Goal: Entertainment & Leisure: Browse casually

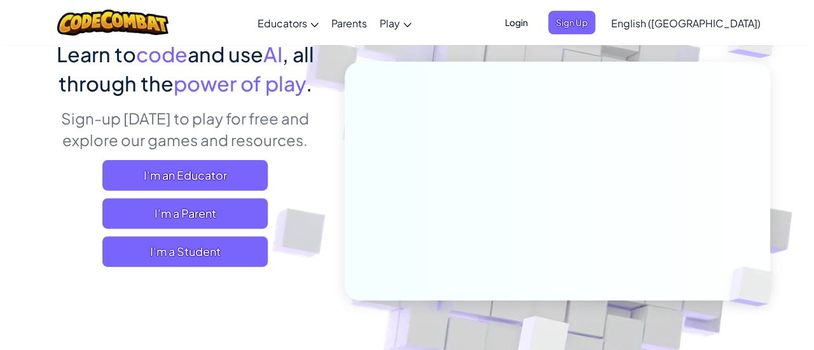
scroll to position [114, 0]
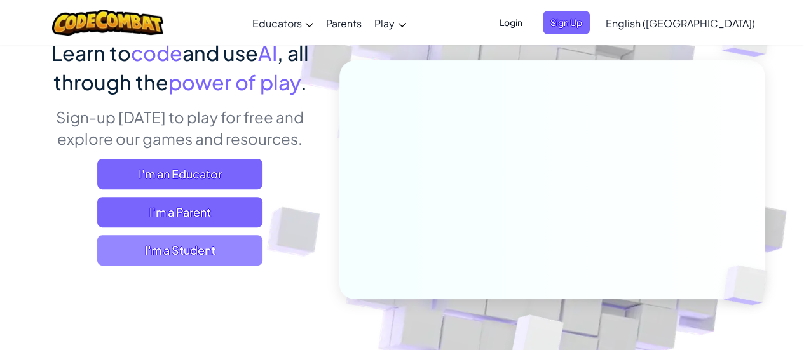
click at [231, 246] on span "I'm a Student" at bounding box center [179, 250] width 165 height 31
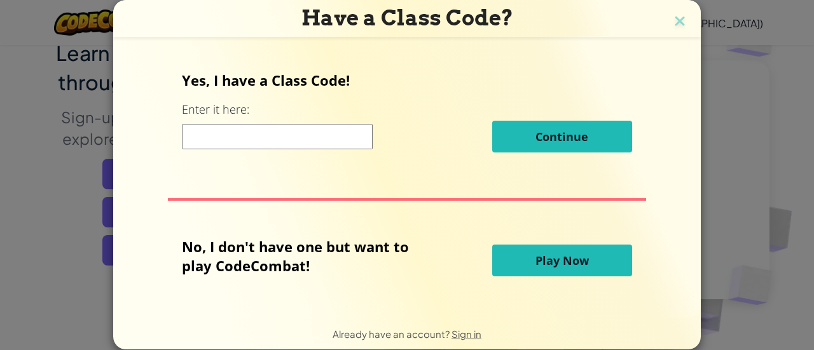
click at [544, 261] on span "Play Now" at bounding box center [561, 260] width 53 height 15
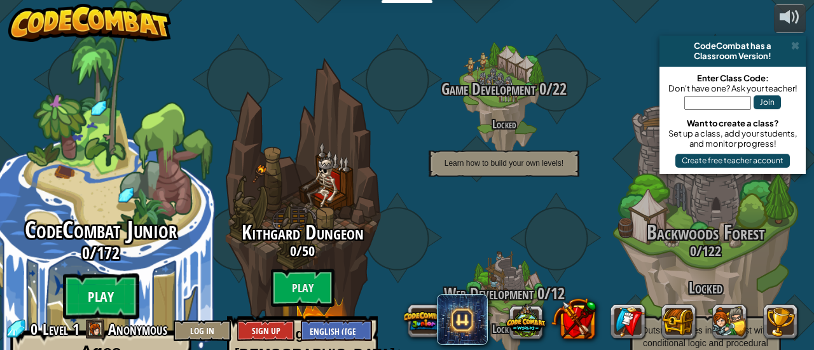
click at [123, 274] on btn "Play" at bounding box center [101, 297] width 76 height 46
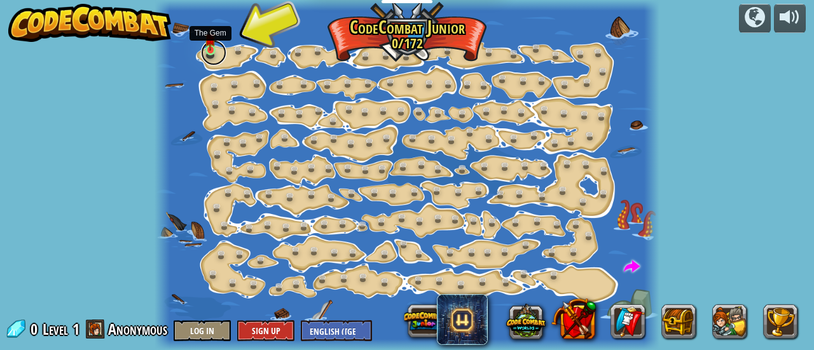
click at [206, 53] on link at bounding box center [213, 52] width 25 height 25
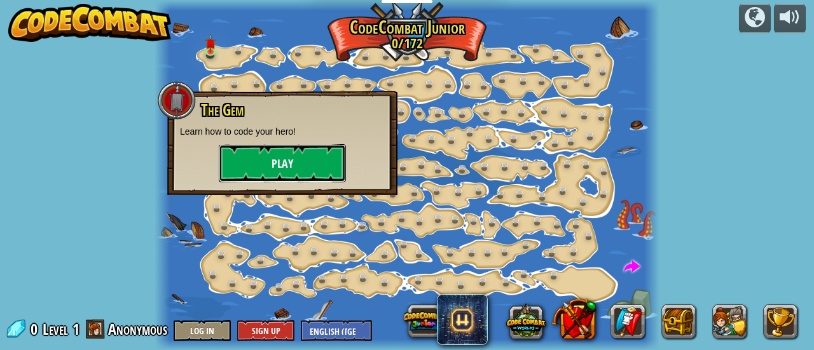
click at [275, 167] on button "Play" at bounding box center [282, 163] width 127 height 38
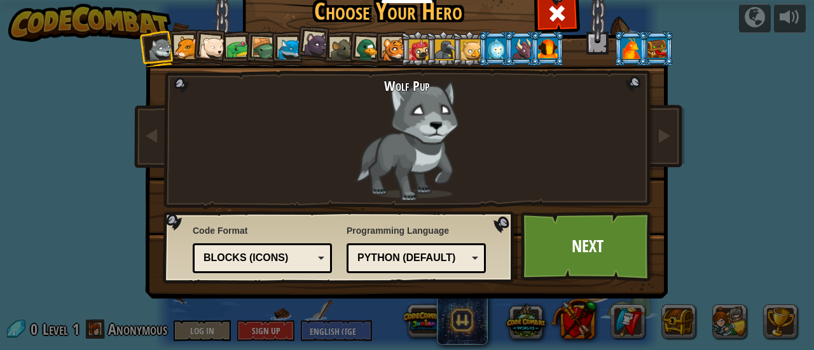
click at [317, 48] on div at bounding box center [315, 44] width 25 height 25
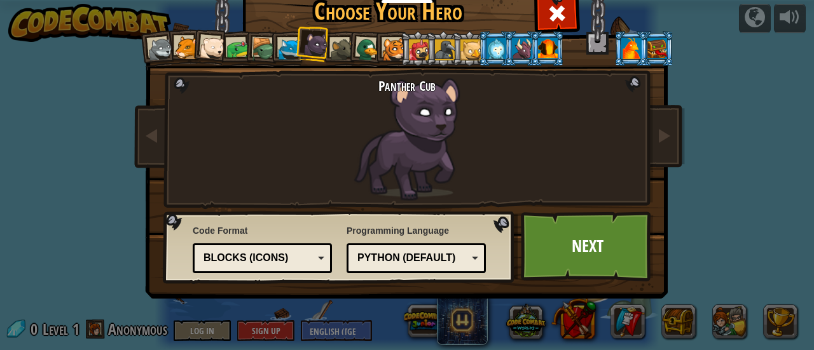
click at [356, 46] on div at bounding box center [367, 50] width 25 height 25
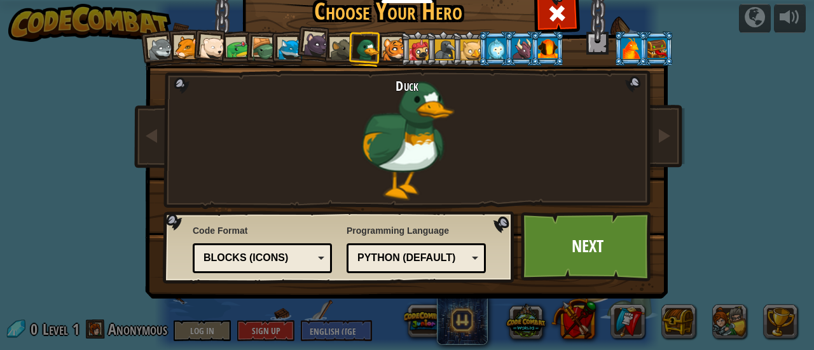
click at [311, 50] on div at bounding box center [315, 44] width 25 height 25
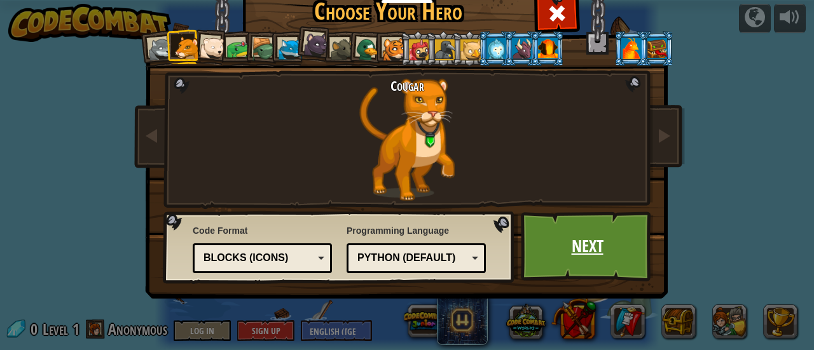
click at [618, 242] on link "Next" at bounding box center [587, 247] width 133 height 70
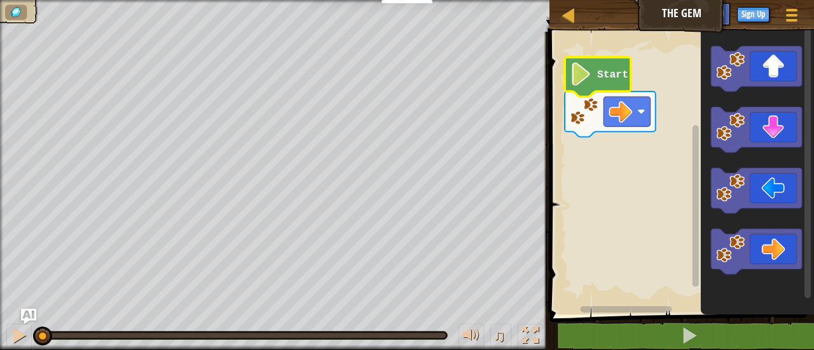
click at [591, 79] on image "Blockly Workspace" at bounding box center [581, 74] width 22 height 24
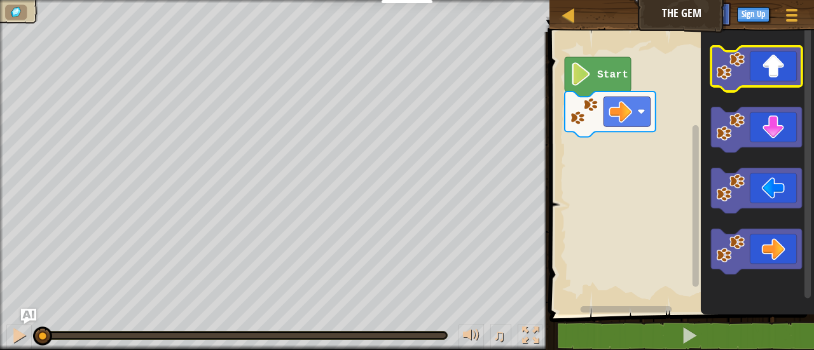
click at [779, 81] on icon "Blockly Workspace" at bounding box center [757, 68] width 91 height 45
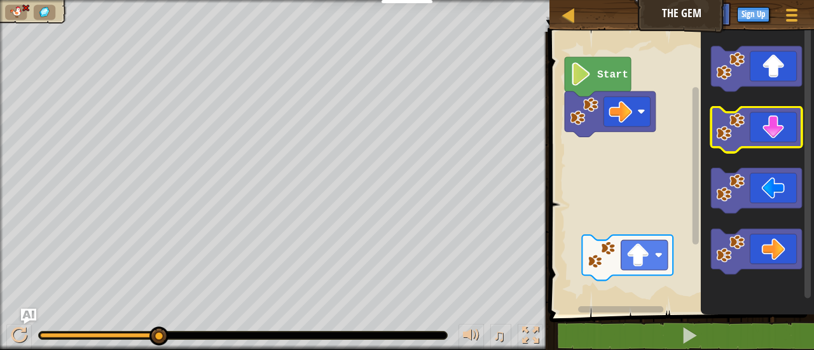
click at [767, 137] on icon "Blockly Workspace" at bounding box center [757, 129] width 91 height 45
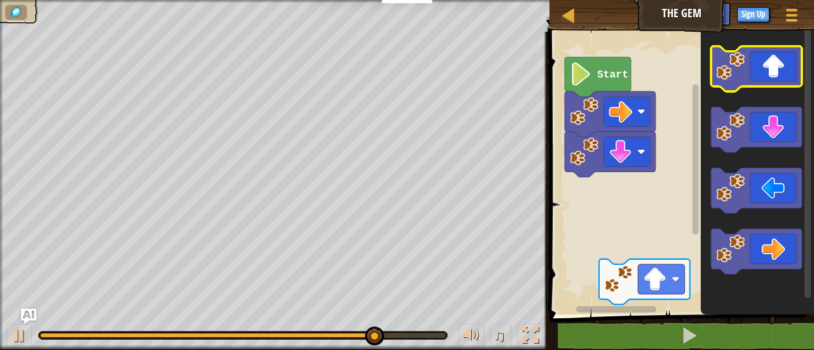
click at [744, 69] on image "Blockly Workspace" at bounding box center [731, 66] width 29 height 29
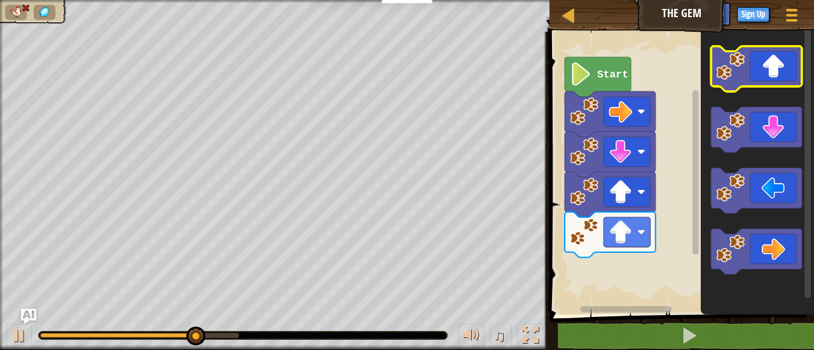
click at [744, 69] on image "Blockly Workspace" at bounding box center [731, 66] width 29 height 29
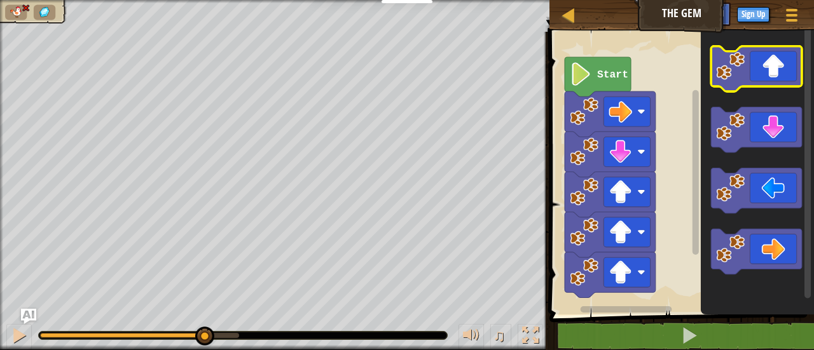
click at [744, 69] on image "Blockly Workspace" at bounding box center [731, 66] width 29 height 29
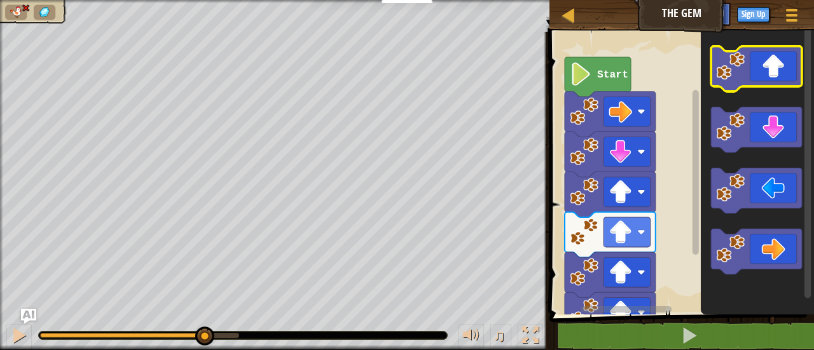
click at [744, 69] on image "Blockly Workspace" at bounding box center [731, 66] width 29 height 29
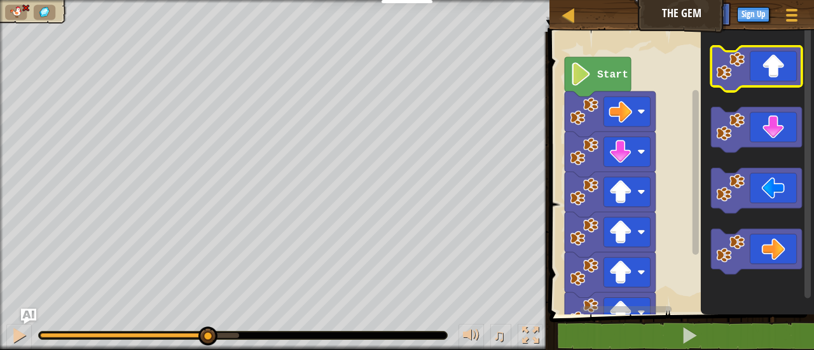
click at [744, 69] on image "Blockly Workspace" at bounding box center [731, 66] width 29 height 29
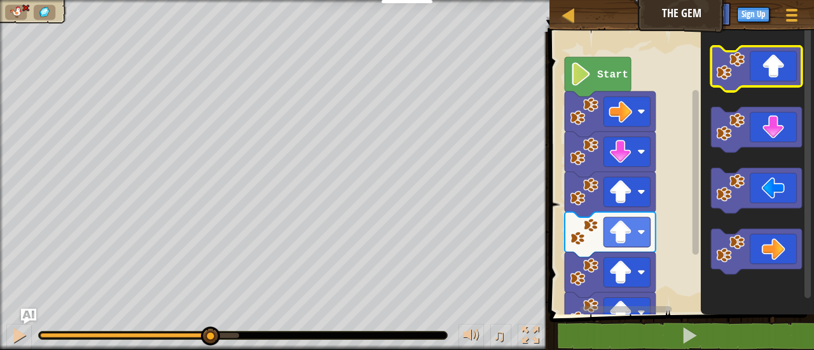
click at [744, 69] on image "Blockly Workspace" at bounding box center [731, 66] width 29 height 29
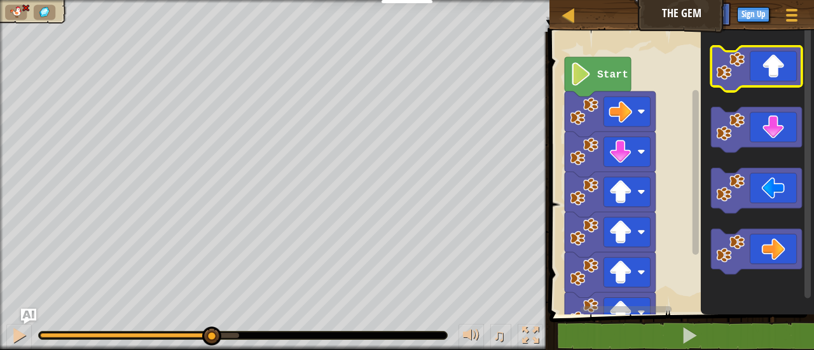
click at [744, 69] on image "Blockly Workspace" at bounding box center [731, 66] width 29 height 29
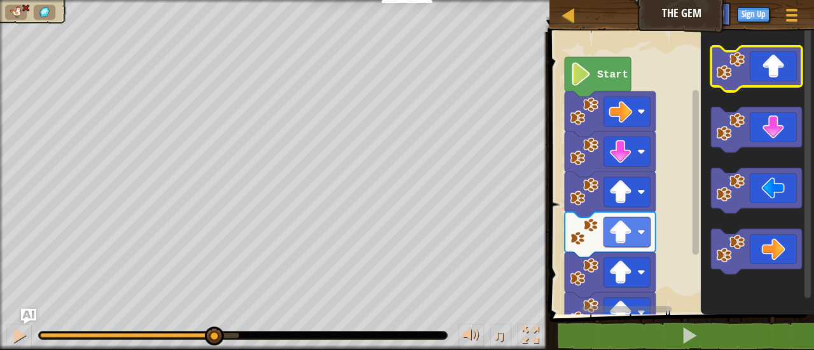
click at [744, 69] on image "Blockly Workspace" at bounding box center [731, 66] width 29 height 29
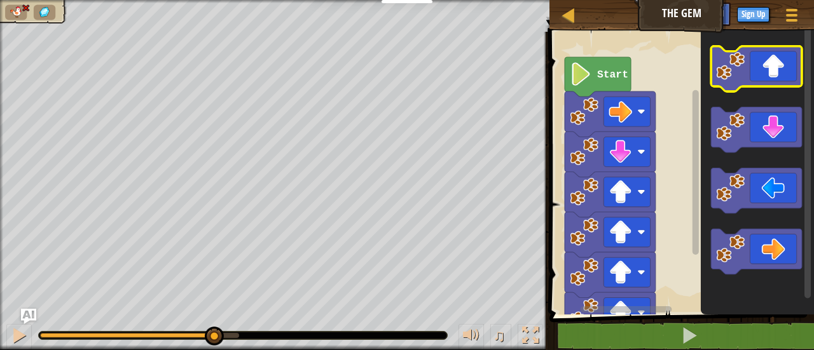
click at [744, 69] on image "Blockly Workspace" at bounding box center [731, 66] width 29 height 29
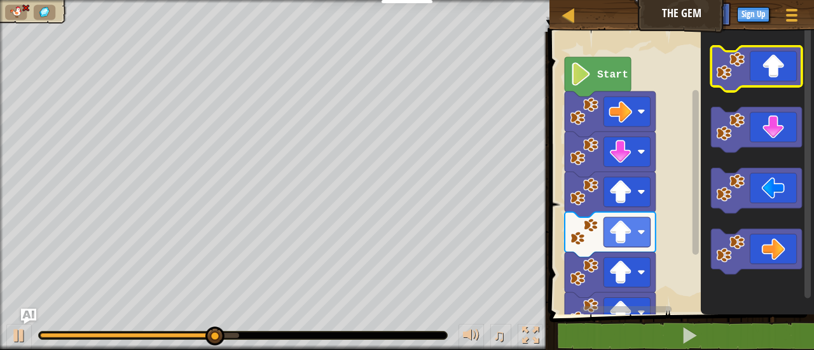
click at [744, 69] on image "Blockly Workspace" at bounding box center [731, 66] width 29 height 29
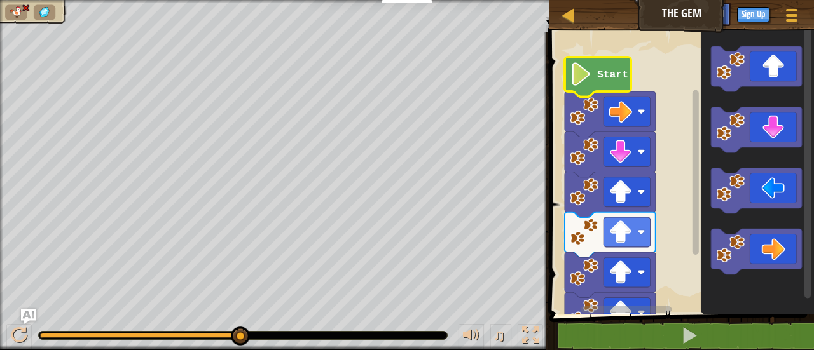
click at [585, 73] on image "Blockly Workspace" at bounding box center [581, 74] width 22 height 24
click at [609, 87] on icon "Blockly Workspace" at bounding box center [598, 76] width 66 height 39
click at [729, 133] on image "Blockly Workspace" at bounding box center [731, 127] width 29 height 29
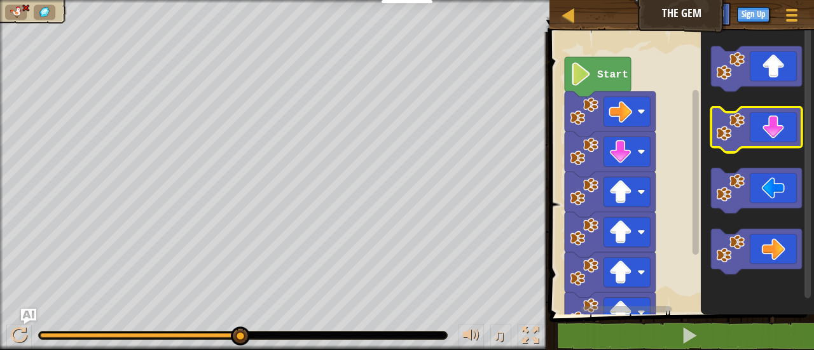
click at [729, 133] on image "Blockly Workspace" at bounding box center [731, 127] width 29 height 29
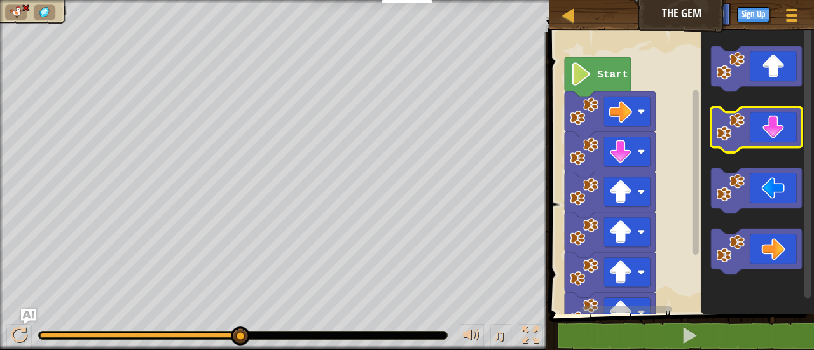
click at [729, 133] on image "Blockly Workspace" at bounding box center [731, 127] width 29 height 29
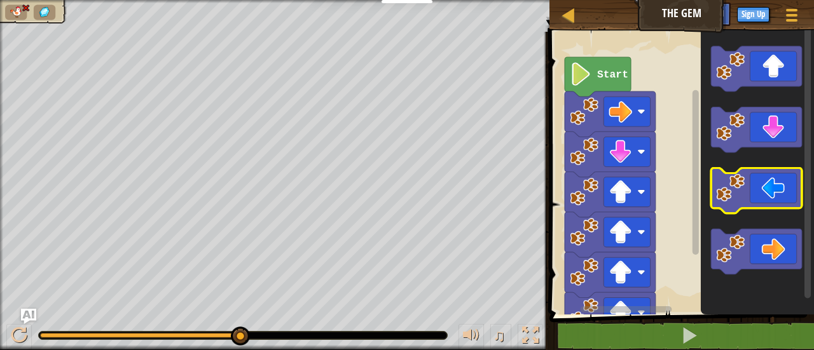
click at [736, 128] on g "Blockly Workspace" at bounding box center [757, 160] width 91 height 228
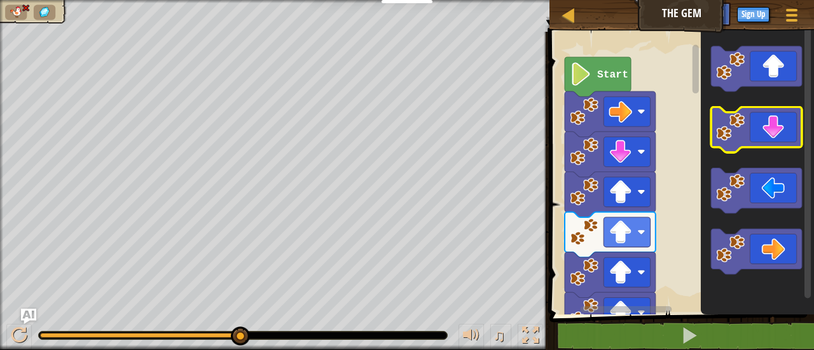
click at [736, 128] on image "Blockly Workspace" at bounding box center [731, 127] width 29 height 29
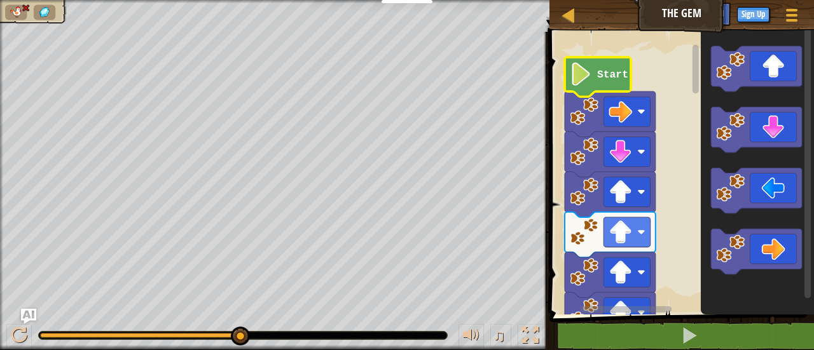
click at [592, 82] on icon "Blockly Workspace" at bounding box center [598, 76] width 66 height 39
drag, startPoint x: 233, startPoint y: 345, endPoint x: 366, endPoint y: 322, distance: 135.4
click at [366, 322] on div "♫" at bounding box center [274, 332] width 549 height 38
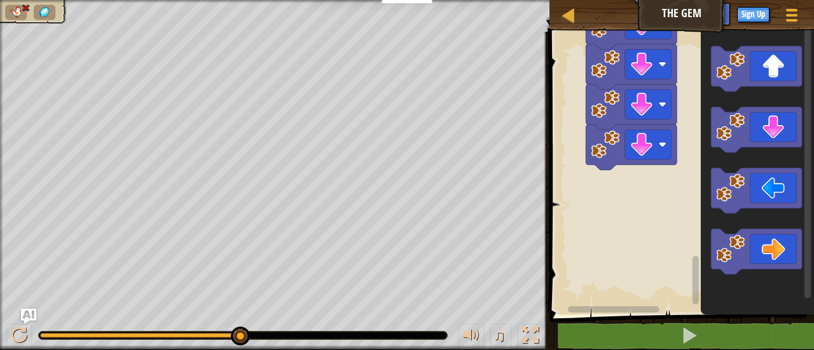
click at [611, 149] on rect "Blockly Workspace" at bounding box center [680, 169] width 268 height 289
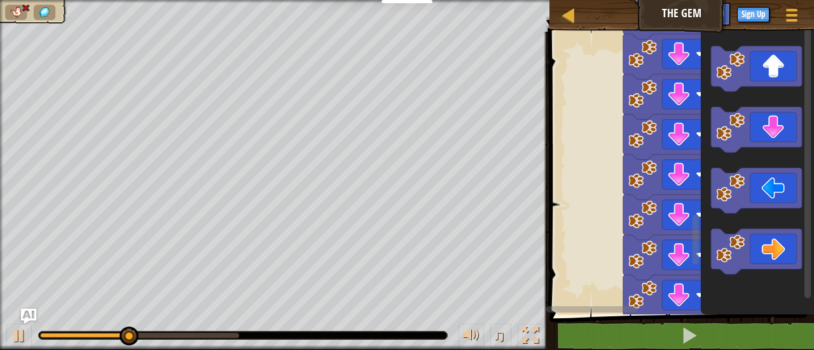
click at [630, 0] on html "Educators Create Free Account School & District Solutions Teacher Toolkit Previ…" at bounding box center [407, 0] width 814 height 0
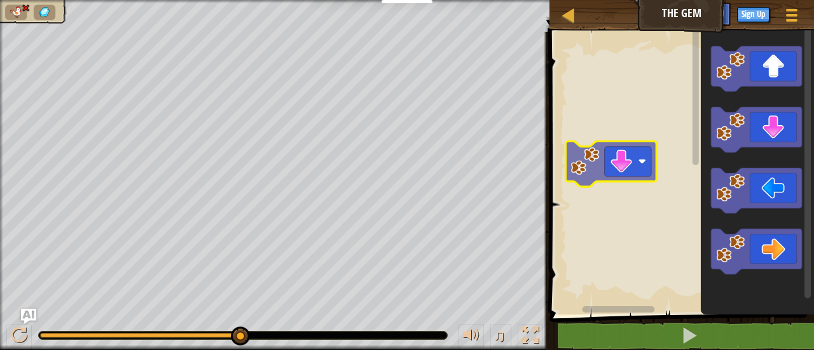
click at [585, 180] on div "Blockly Workspace" at bounding box center [680, 169] width 268 height 289
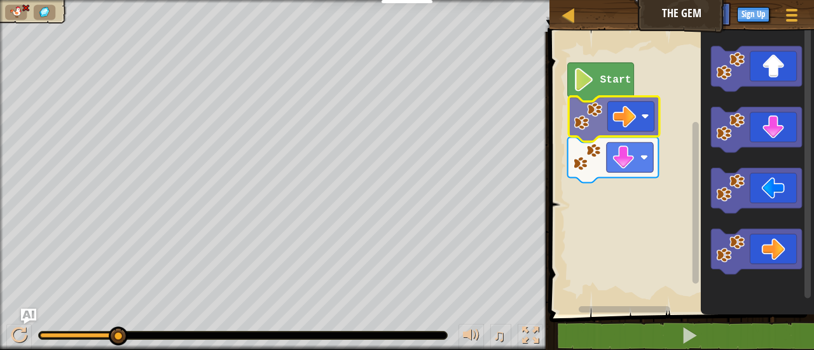
click at [590, 115] on div "Start" at bounding box center [680, 169] width 268 height 289
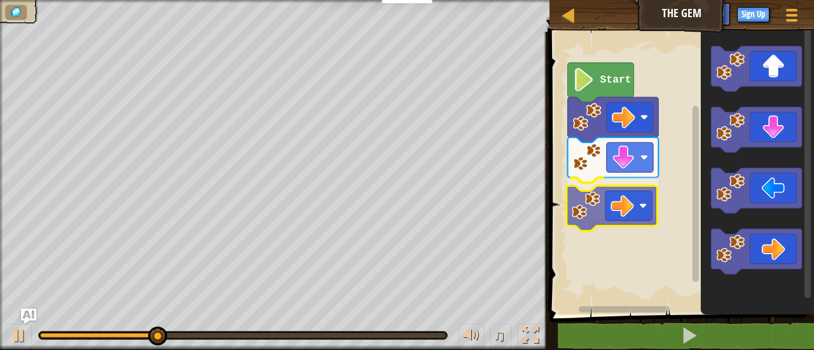
click at [580, 219] on div "Start" at bounding box center [680, 169] width 268 height 289
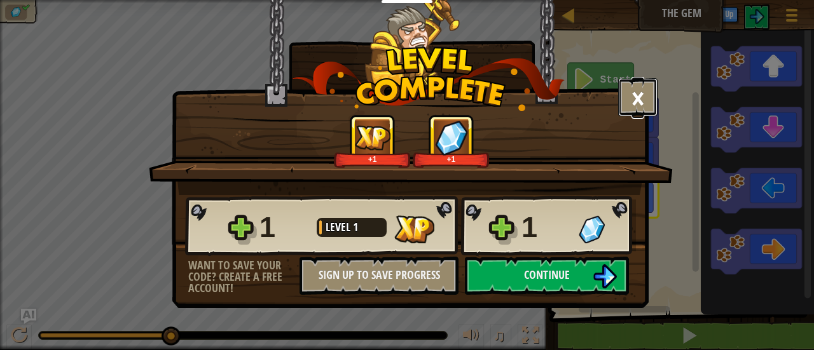
click at [632, 96] on button "×" at bounding box center [637, 97] width 39 height 38
